Goal: Task Accomplishment & Management: Manage account settings

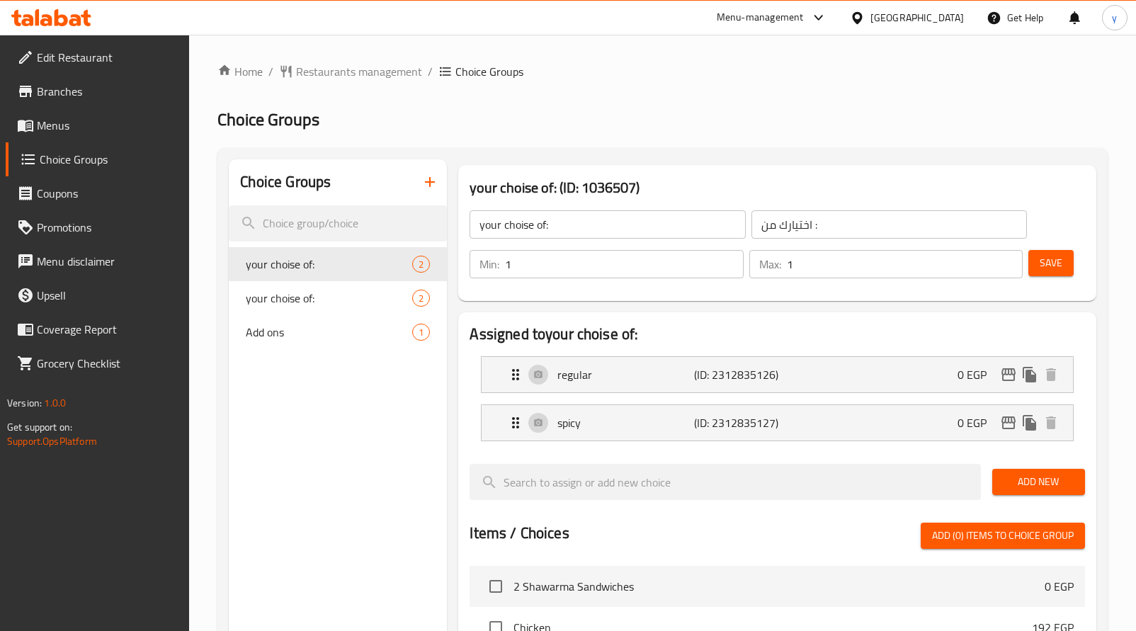
click at [61, 22] on icon at bounding box center [51, 17] width 80 height 17
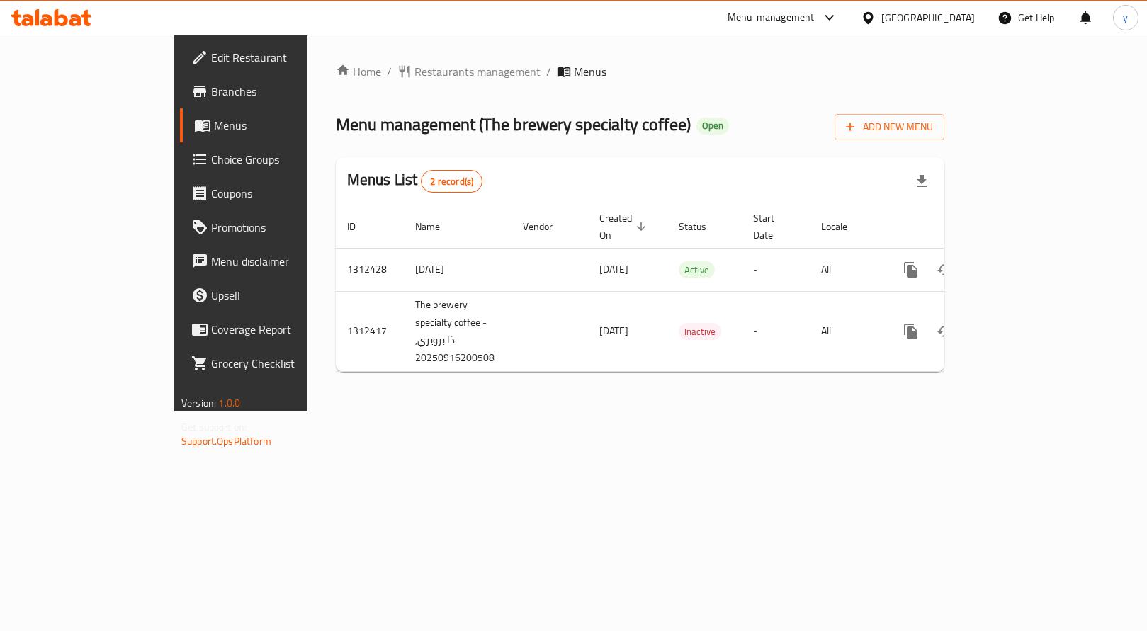
click at [211, 163] on span "Choice Groups" at bounding box center [282, 159] width 143 height 17
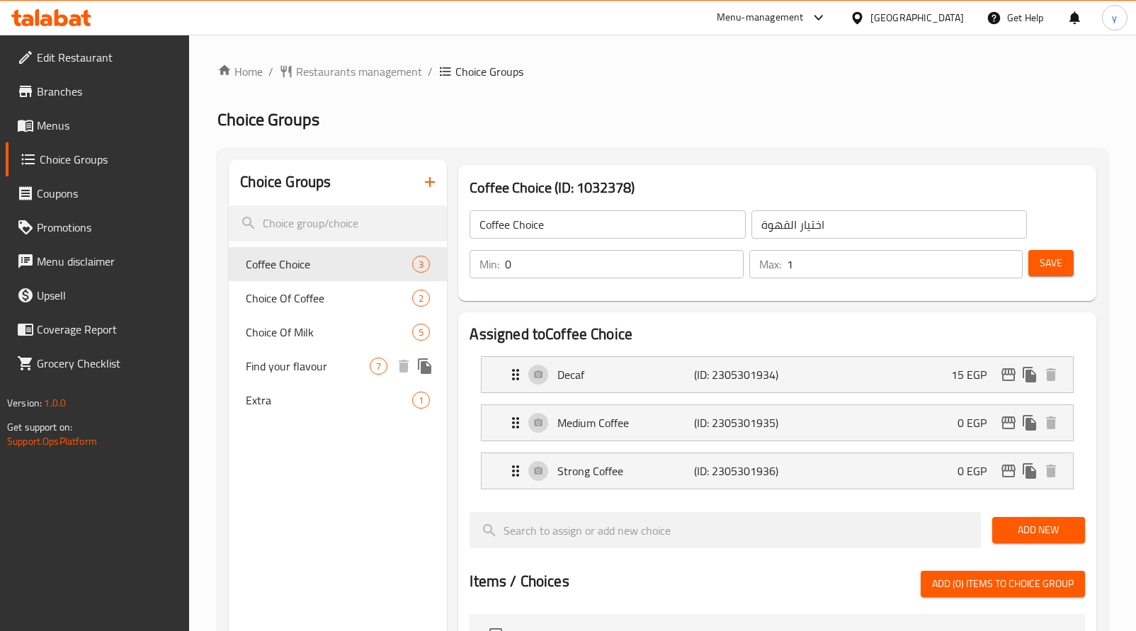
click at [314, 365] on span "Find your flavour" at bounding box center [308, 366] width 124 height 17
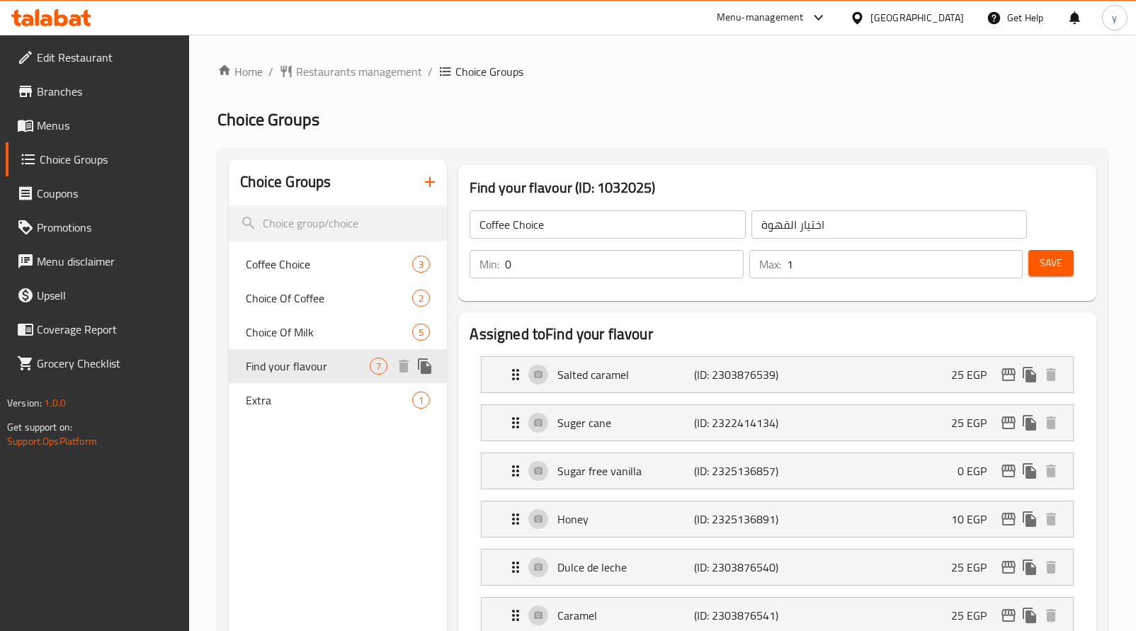
type input "Find your flavour"
type input "اختر نكهتك"
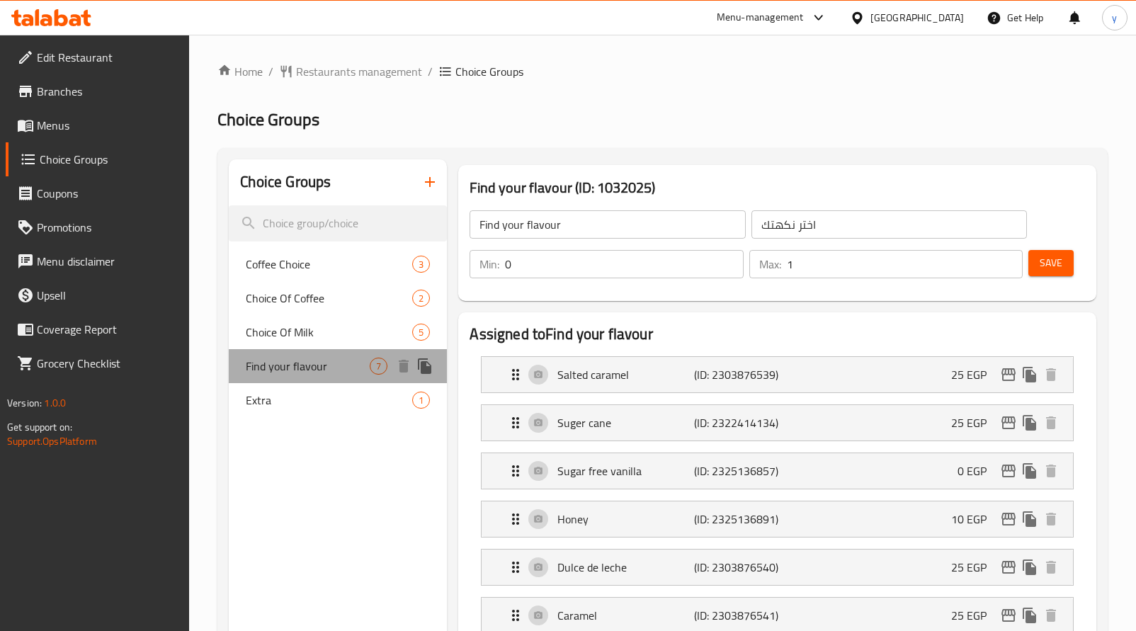
click at [314, 365] on span "Find your flavour" at bounding box center [308, 366] width 124 height 17
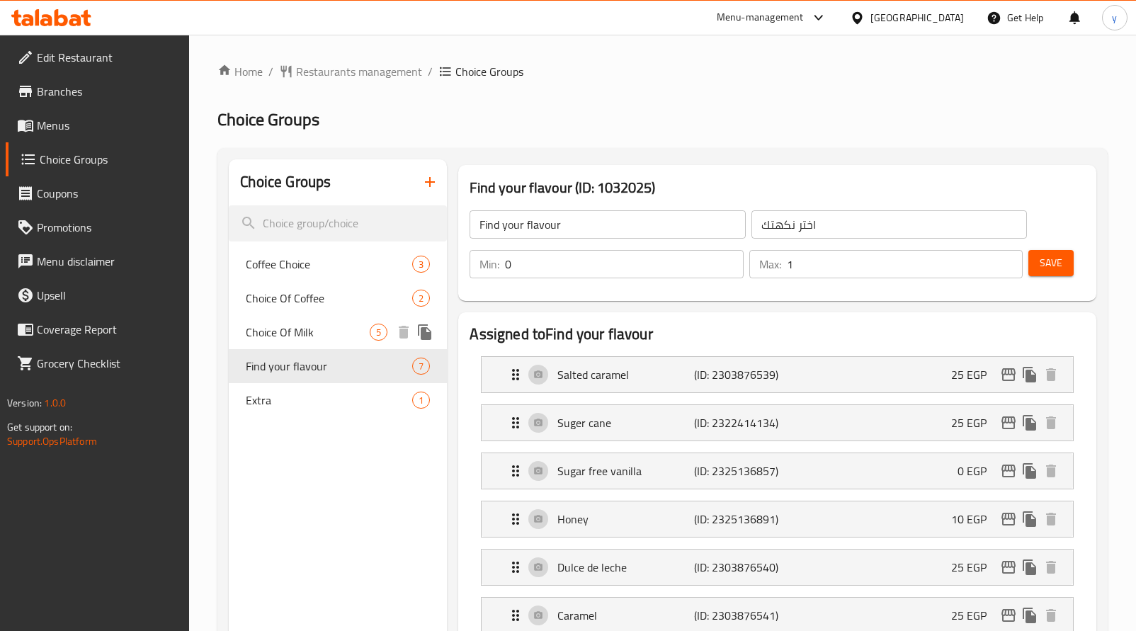
click at [296, 347] on div "Choice Of Milk 5" at bounding box center [338, 332] width 218 height 34
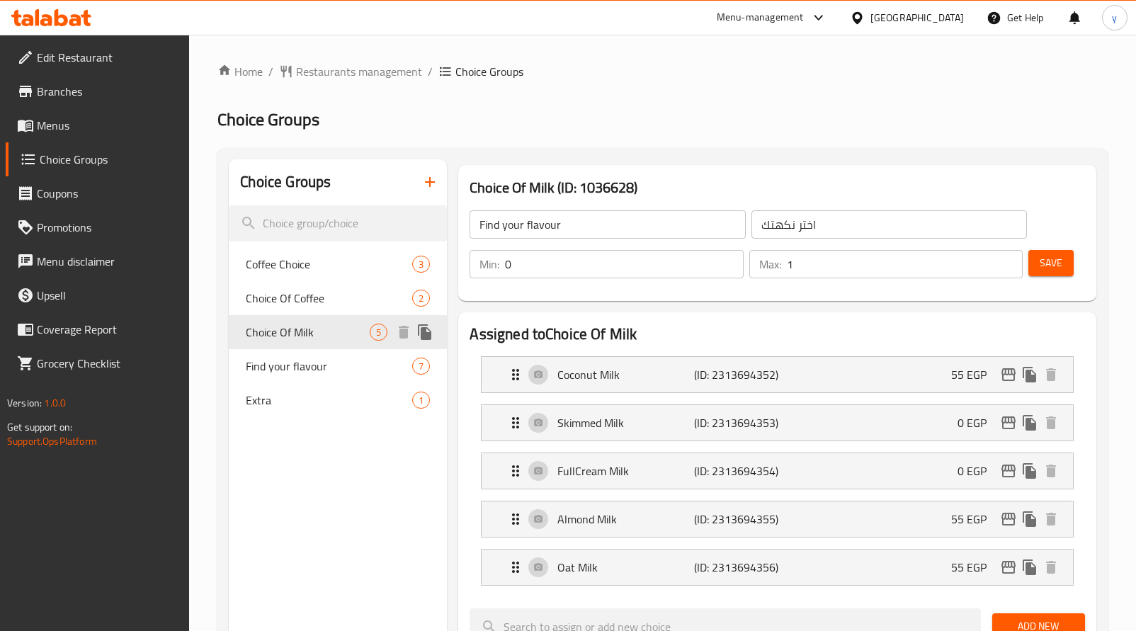
type input "Choice Of Milk"
type input "اختار الحليب"
type input "1"
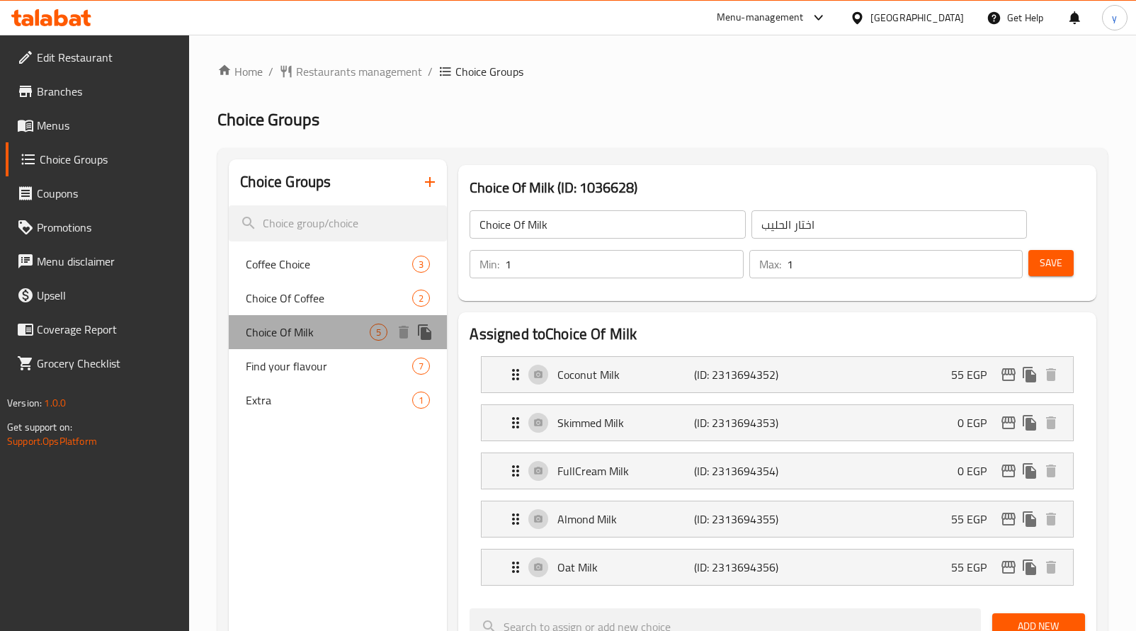
click at [296, 347] on div "Choice Of Milk 5" at bounding box center [338, 332] width 218 height 34
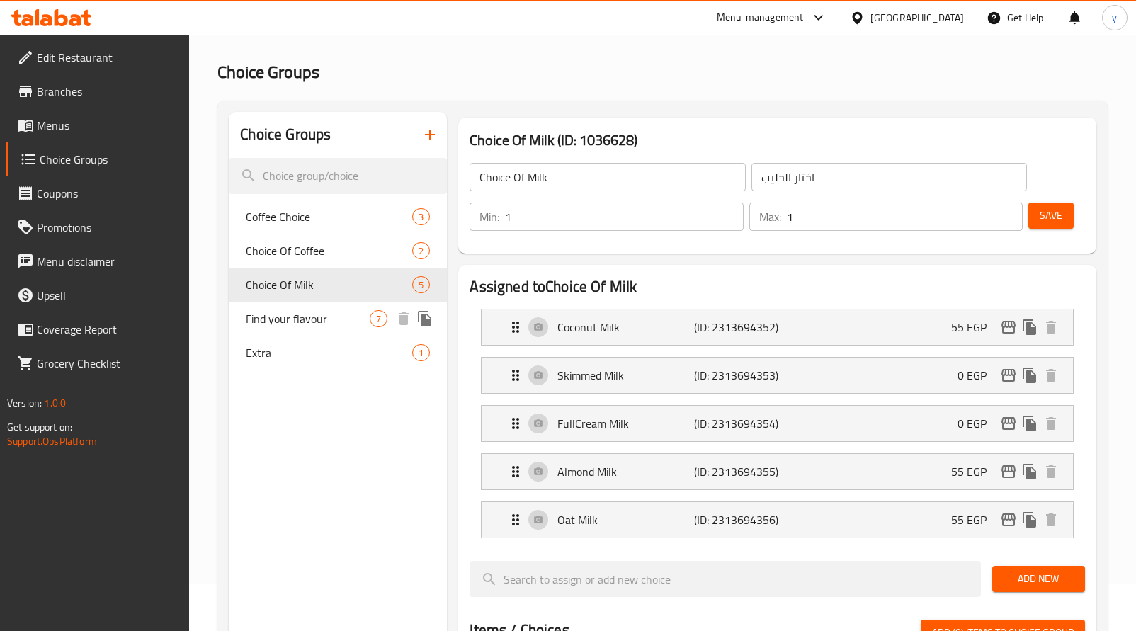
scroll to position [42, 0]
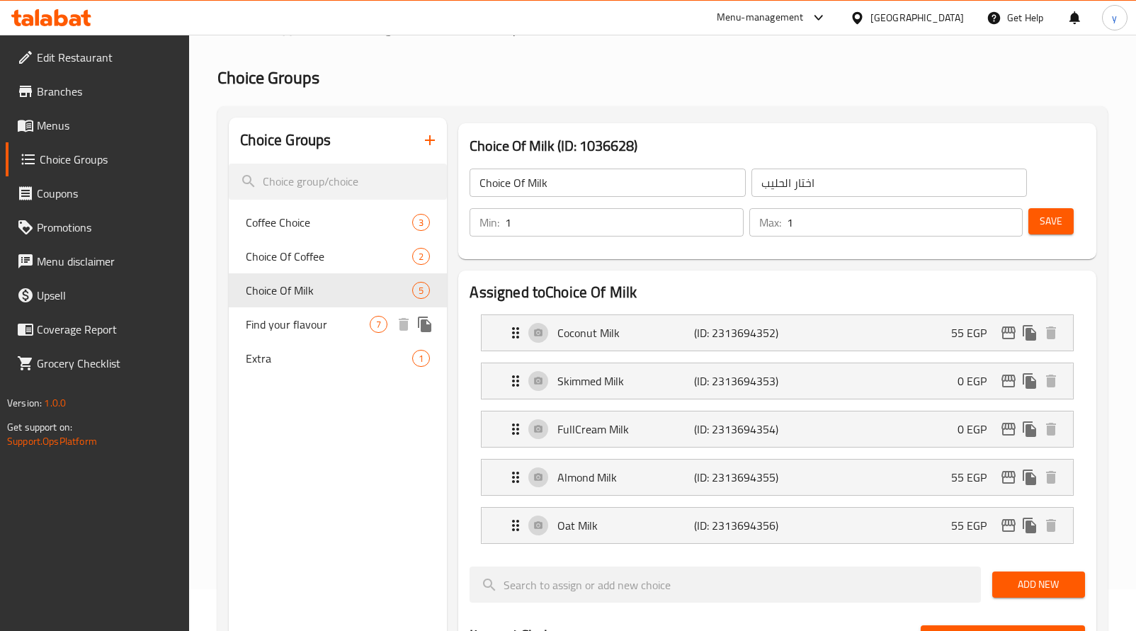
click at [301, 338] on div "Find your flavour 7" at bounding box center [338, 324] width 218 height 34
type input "Find your flavour"
type input "اختر نكهتك"
type input "0"
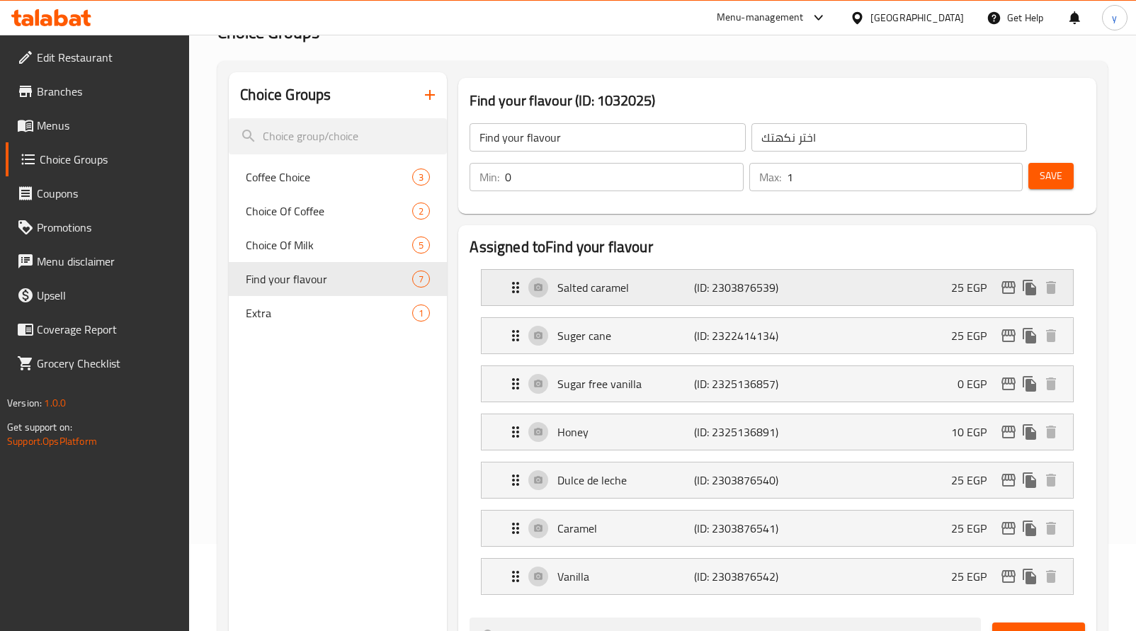
scroll to position [254, 0]
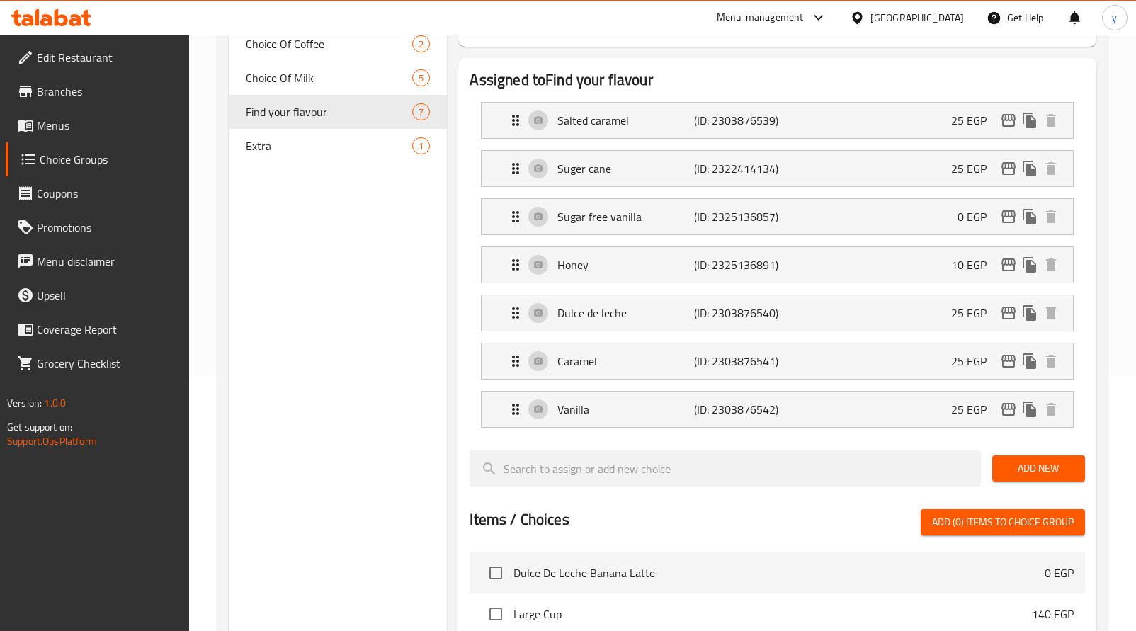
click at [57, 11] on icon at bounding box center [61, 17] width 13 height 17
